Goal: Task Accomplishment & Management: Manage account settings

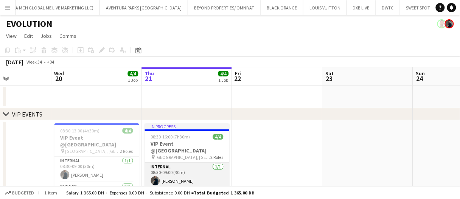
click at [165, 171] on app-card-role "Internal 1/1 08:30-09:00 (30m) Mohamed STAFF" at bounding box center [187, 176] width 85 height 26
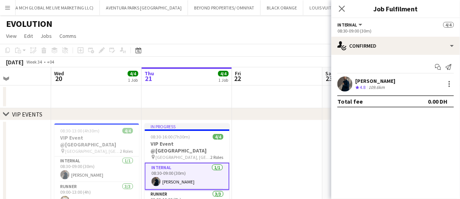
click at [368, 88] on div "Crew rating 4.8" at bounding box center [362, 87] width 12 height 6
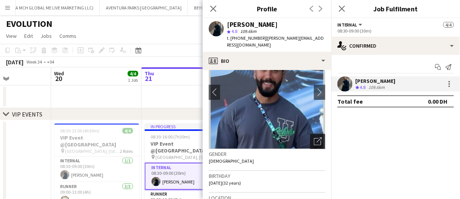
scroll to position [39, 0]
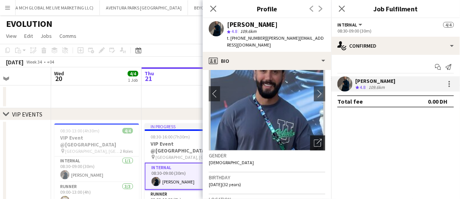
click at [314, 148] on div "Open photos pop-in" at bounding box center [317, 142] width 15 height 15
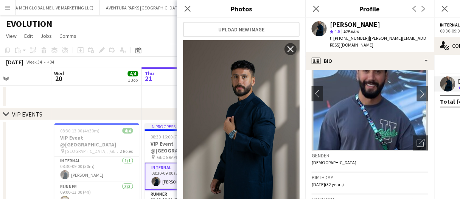
scroll to position [167, 0]
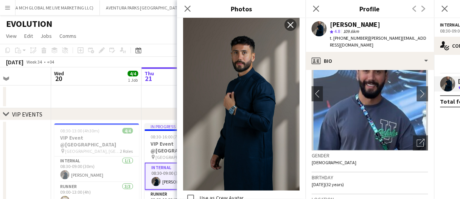
click at [202, 195] on label "Use as Crew Avatar" at bounding box center [220, 198] width 45 height 7
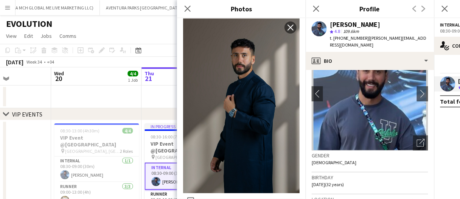
click at [202, 198] on label "Use as Crew Avatar" at bounding box center [220, 201] width 45 height 7
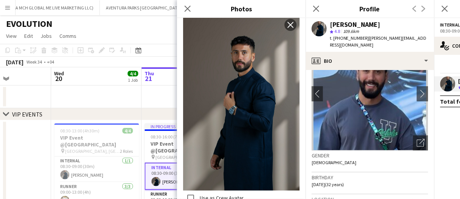
click at [202, 195] on label "Use as Crew Avatar" at bounding box center [220, 198] width 45 height 7
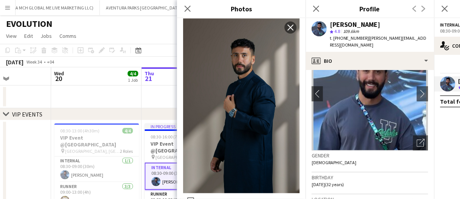
click at [202, 198] on label "Use as Crew Avatar" at bounding box center [220, 201] width 45 height 7
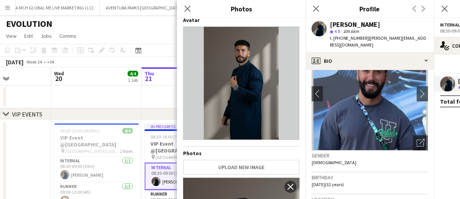
scroll to position [0, 0]
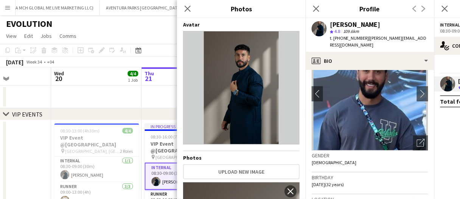
click at [114, 105] on app-date-cell at bounding box center [96, 97] width 90 height 23
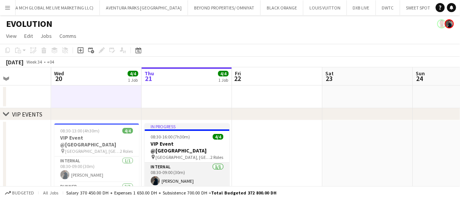
click at [179, 170] on app-card-role "Internal 1/1 08:30-09:00 (30m) Mohamed STAFF" at bounding box center [187, 176] width 85 height 26
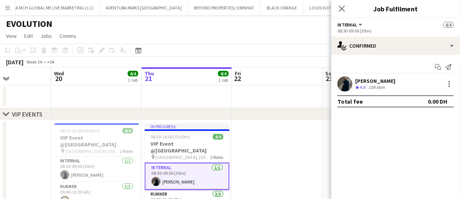
click at [354, 83] on div "Mohamed STAFF Crew rating 4.8 109.6km" at bounding box center [396, 83] width 129 height 15
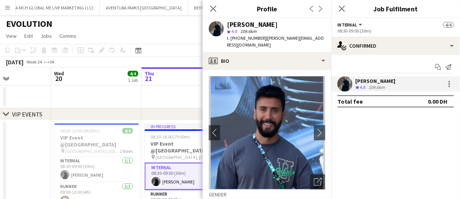
scroll to position [18, 0]
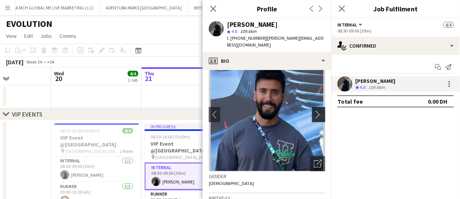
click at [317, 115] on app-icon "chevron-right" at bounding box center [320, 115] width 12 height 8
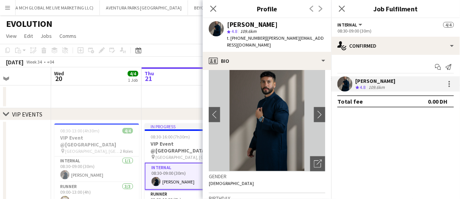
click at [277, 123] on img at bounding box center [267, 115] width 117 height 114
click at [314, 165] on icon "Open photos pop-in" at bounding box center [318, 164] width 8 height 8
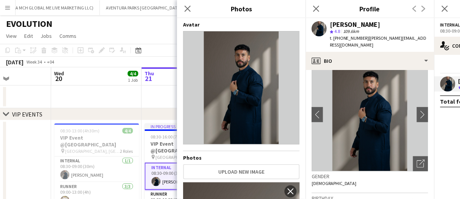
click at [159, 163] on app-card-role "Internal 1/1 08:30-09:00 (30m) Mohamed STAFF" at bounding box center [187, 176] width 85 height 27
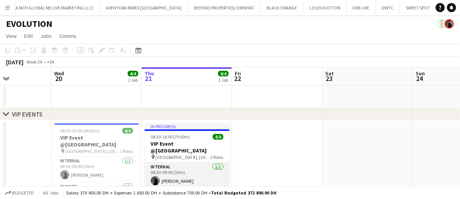
click at [159, 163] on app-card-role "Internal 1/1 08:30-09:00 (30m) Mohamed STAFF" at bounding box center [187, 176] width 85 height 26
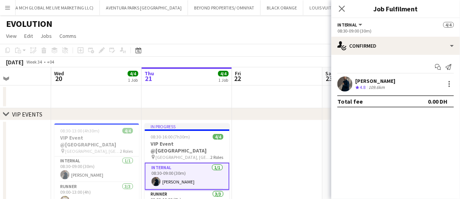
click at [352, 86] on app-user-avatar at bounding box center [345, 83] width 15 height 15
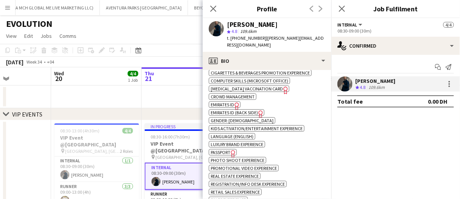
scroll to position [323, 0]
click at [232, 102] on span "Emirates ID" at bounding box center [222, 105] width 23 height 6
click at [228, 150] on span "Passport" at bounding box center [221, 153] width 20 height 6
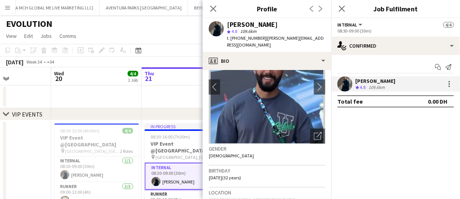
scroll to position [46, 0]
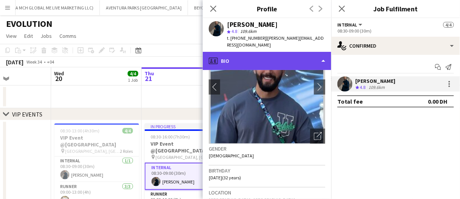
click at [237, 64] on div "profile Bio" at bounding box center [267, 61] width 129 height 18
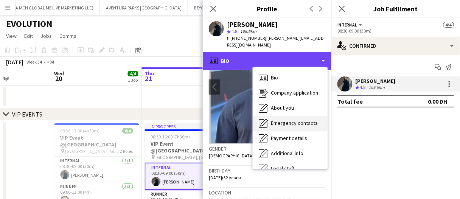
scroll to position [40, 0]
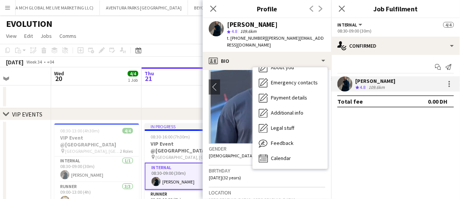
click at [174, 94] on app-date-cell at bounding box center [187, 97] width 90 height 23
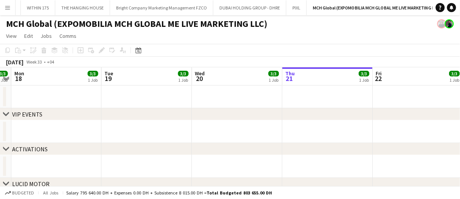
scroll to position [0, 271]
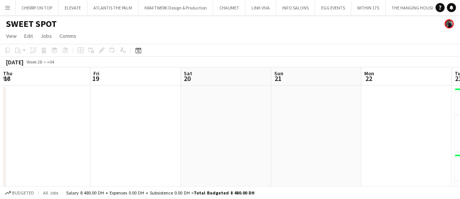
scroll to position [0, 347]
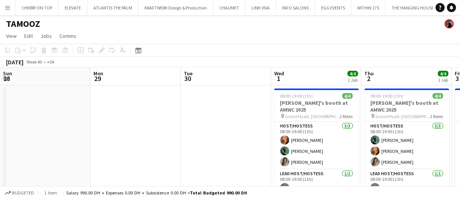
scroll to position [0, 257]
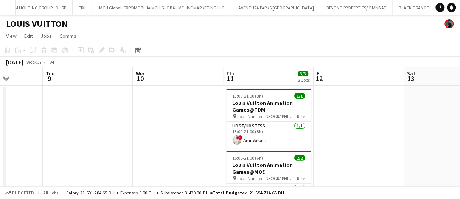
scroll to position [25, 0]
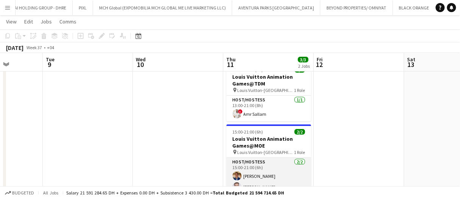
click at [255, 171] on app-card-role "Host/Hostess 2/2 15:00-21:00 (6h) Ahmed Mostafa Anis Abed" at bounding box center [269, 176] width 85 height 37
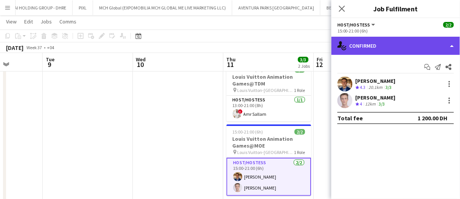
click at [360, 43] on div "single-neutral-actions-check-2 Confirmed" at bounding box center [396, 46] width 129 height 18
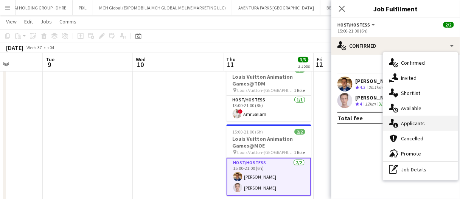
click at [403, 121] on div "single-neutral-actions-information Applicants" at bounding box center [420, 123] width 75 height 15
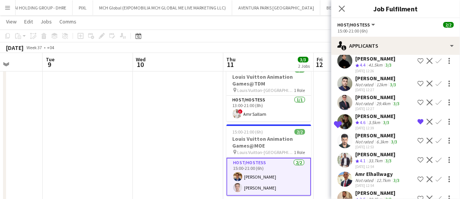
scroll to position [404, 0]
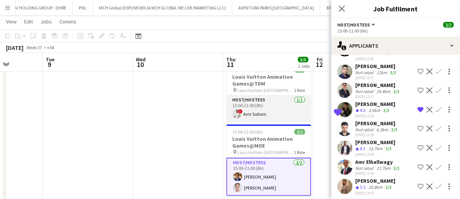
click at [297, 111] on app-card-role "Host/Hostess 1/1 13:00-21:00 (8h) ! Amr Sallam" at bounding box center [269, 109] width 85 height 26
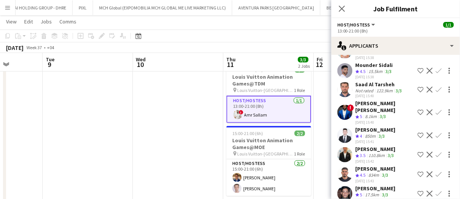
scroll to position [347, 0]
click at [364, 109] on div "Nana Yaw Kusi Amponsah" at bounding box center [385, 107] width 59 height 14
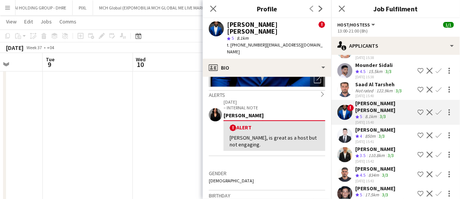
scroll to position [110, 0]
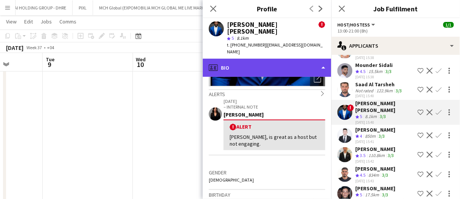
click at [238, 59] on div "profile Bio" at bounding box center [267, 68] width 129 height 18
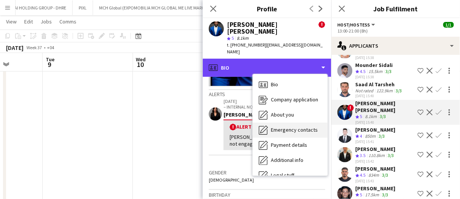
scroll to position [40, 0]
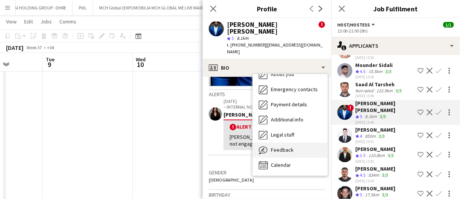
click at [282, 146] on span "Feedback" at bounding box center [282, 149] width 23 height 7
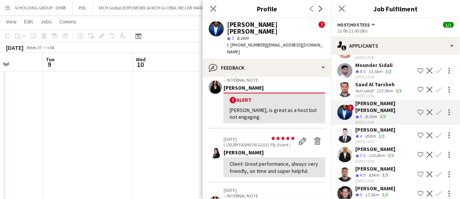
scroll to position [0, 0]
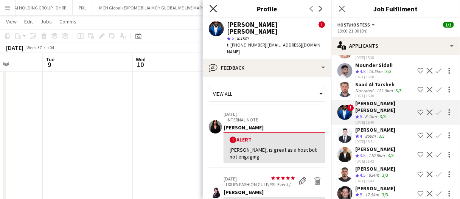
click at [214, 9] on icon at bounding box center [213, 8] width 7 height 7
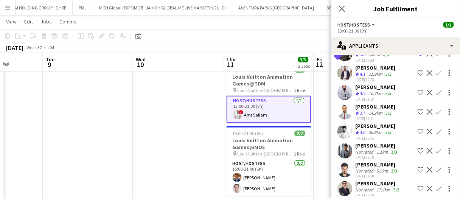
scroll to position [566, 0]
click at [363, 148] on div "Not rated" at bounding box center [366, 151] width 20 height 6
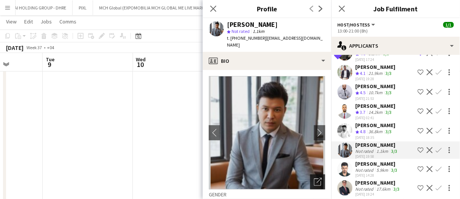
click at [314, 178] on icon "Open photos pop-in" at bounding box center [318, 182] width 8 height 8
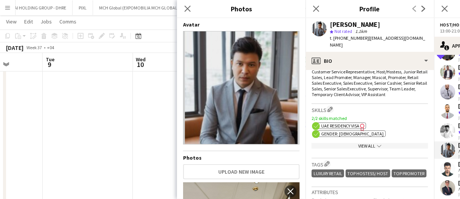
scroll to position [249, 0]
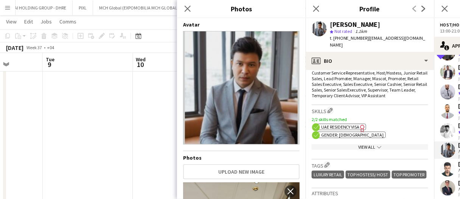
click at [360, 144] on div "View All chevron-down" at bounding box center [370, 147] width 117 height 6
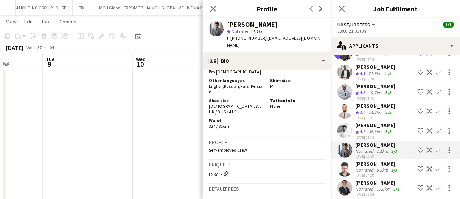
scroll to position [674, 0]
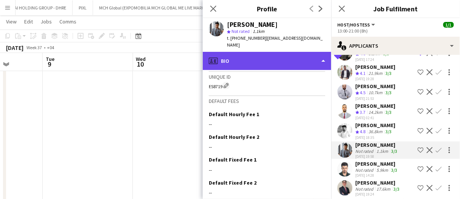
click at [229, 52] on div "profile Bio" at bounding box center [267, 61] width 129 height 18
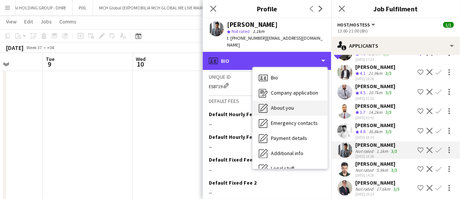
scroll to position [40, 0]
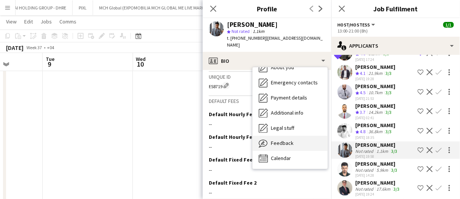
click at [277, 136] on div "Feedback Feedback" at bounding box center [290, 143] width 75 height 15
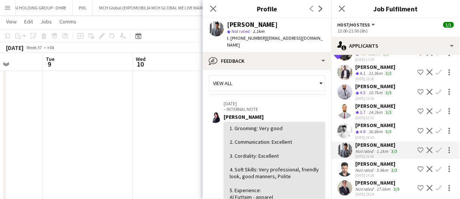
scroll to position [3, 0]
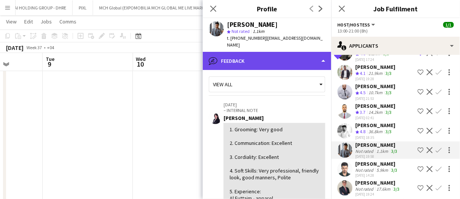
click at [225, 59] on div "bubble-pencil Feedback" at bounding box center [267, 61] width 129 height 18
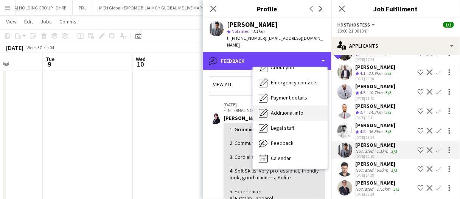
scroll to position [0, 0]
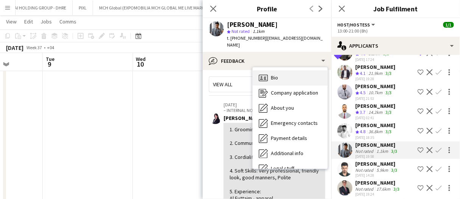
click at [271, 74] on span "Bio" at bounding box center [274, 77] width 7 height 7
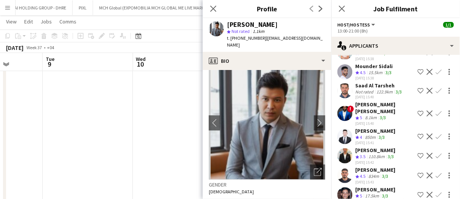
scroll to position [344, 0]
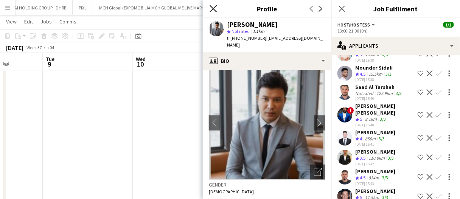
click at [215, 8] on icon "Close pop-in" at bounding box center [213, 8] width 7 height 7
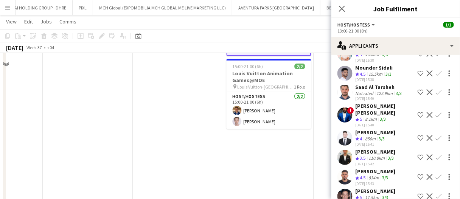
scroll to position [0, 0]
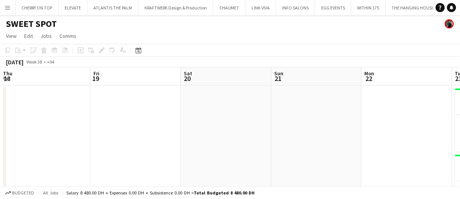
scroll to position [0, 347]
